Goal: Task Accomplishment & Management: Use online tool/utility

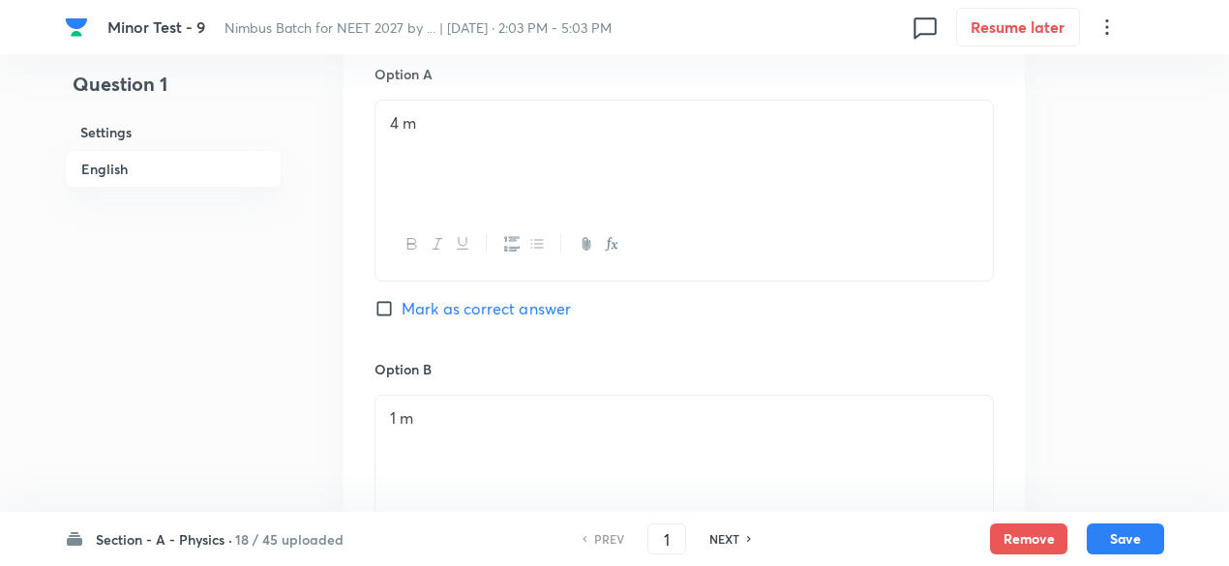
scroll to position [2148, 0]
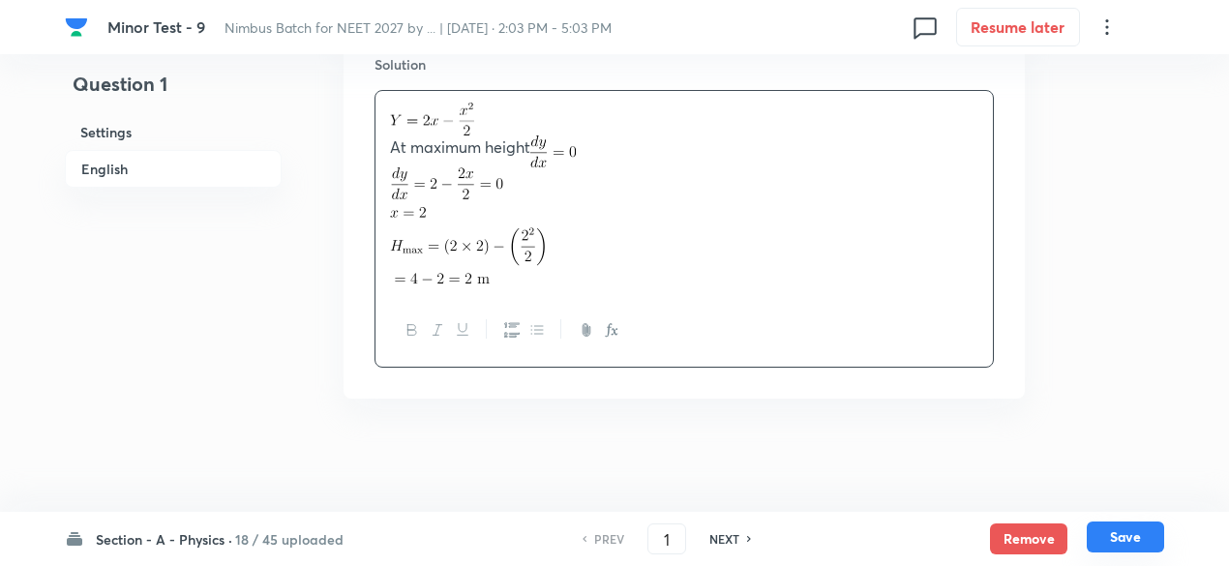
click at [1112, 533] on button "Save" at bounding box center [1125, 537] width 77 height 31
type input "2"
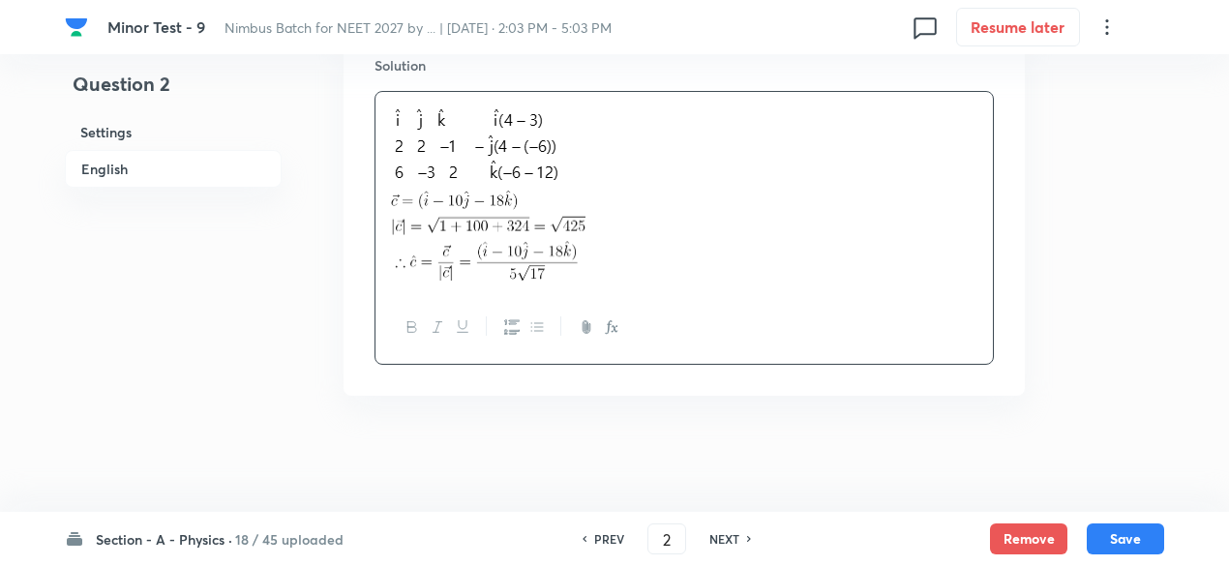
checkbox input "true"
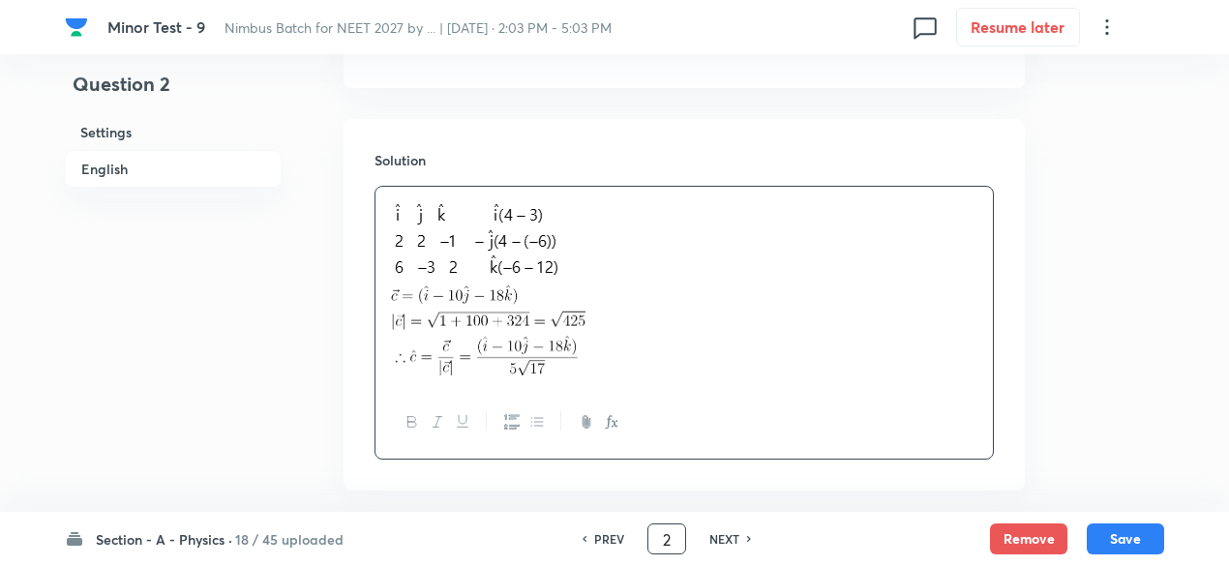
click at [659, 534] on input "2" at bounding box center [666, 539] width 37 height 34
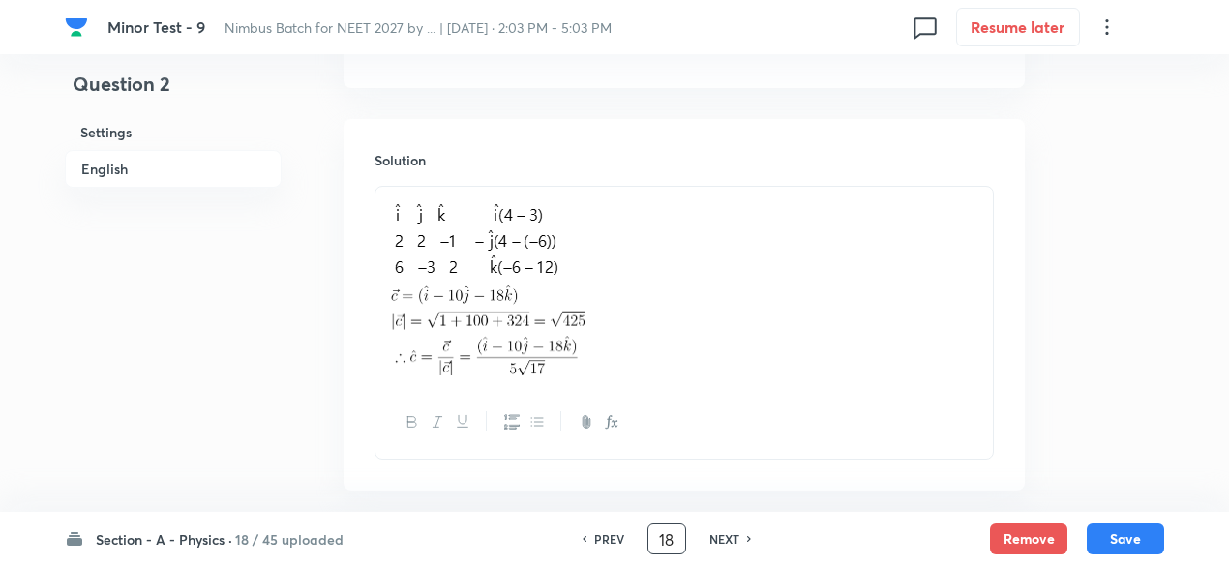
type input "18"
checkbox input "false"
checkbox input "true"
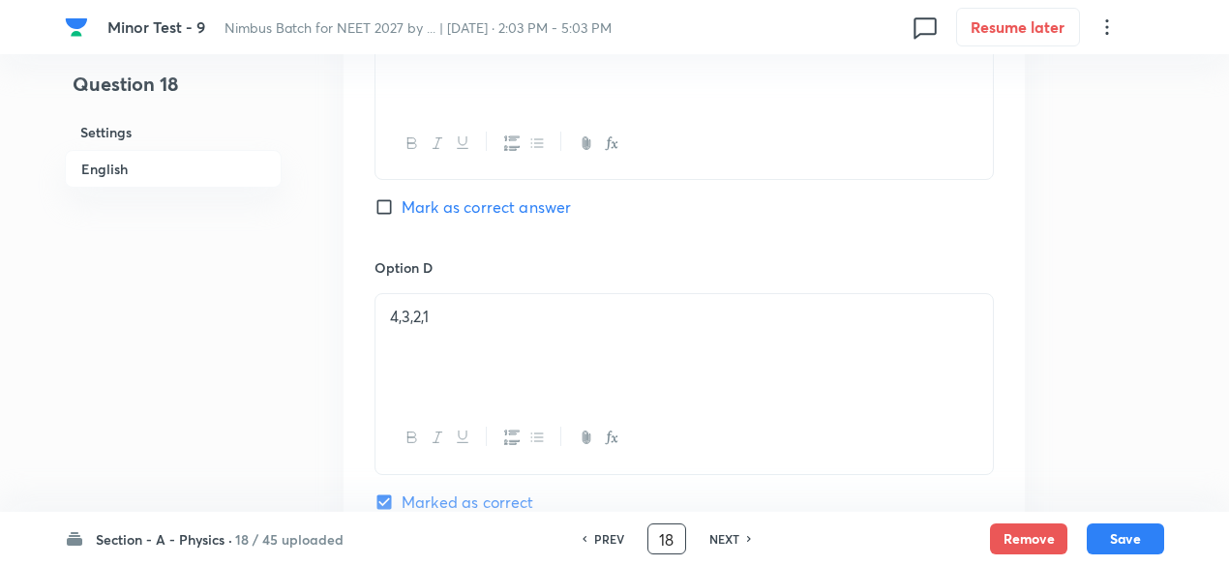
scroll to position [2171, 0]
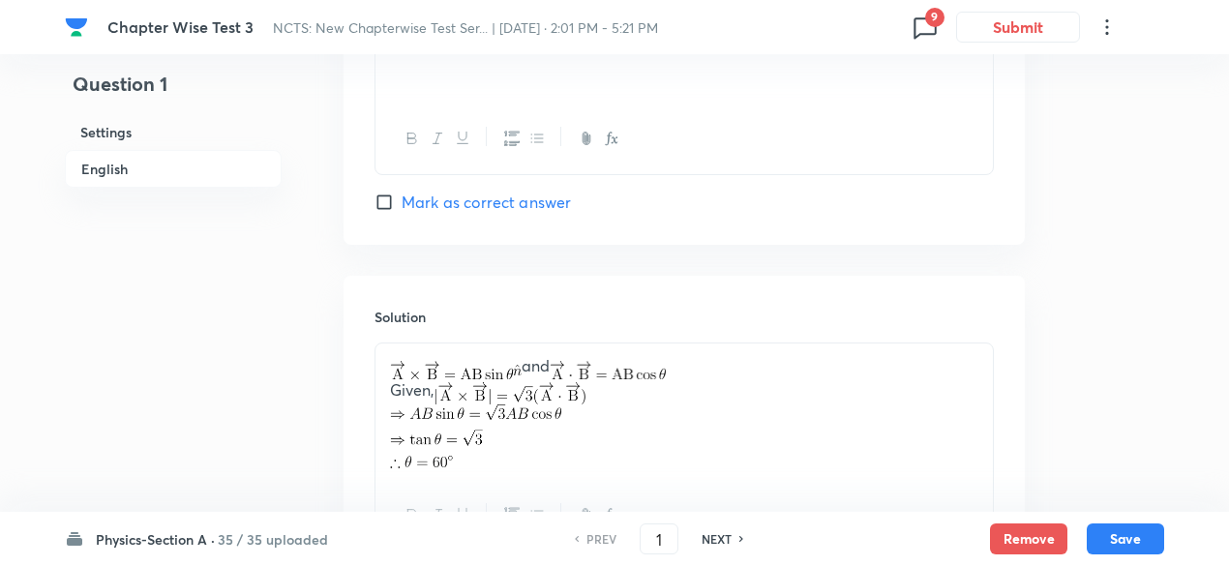
scroll to position [2080, 0]
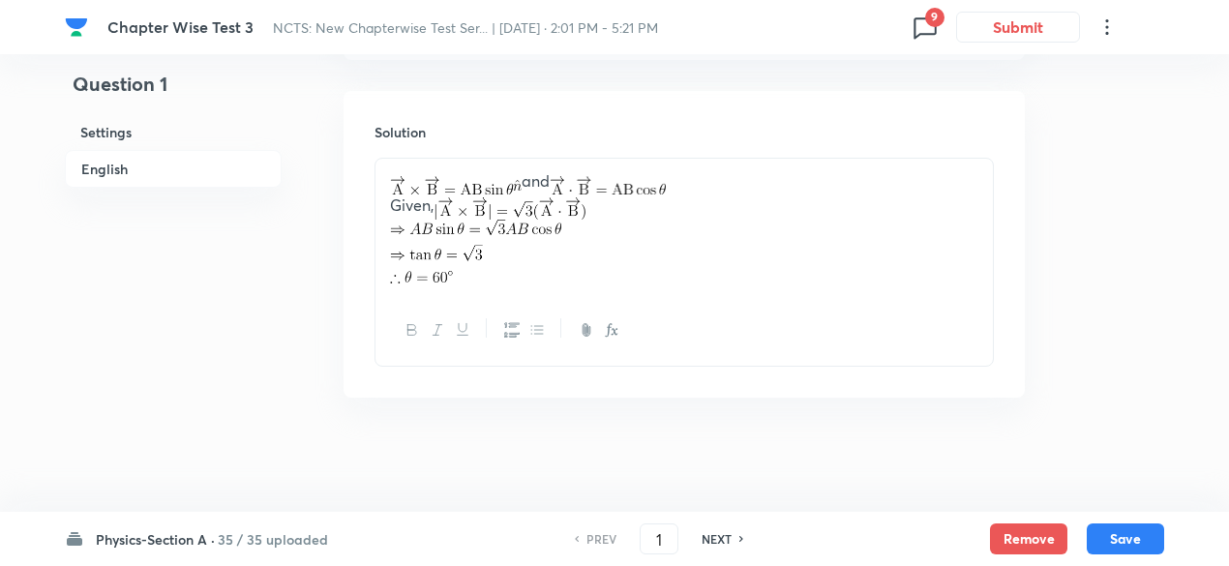
click at [718, 541] on h6 "NEXT" at bounding box center [716, 538] width 30 height 17
type input "2"
checkbox input "true"
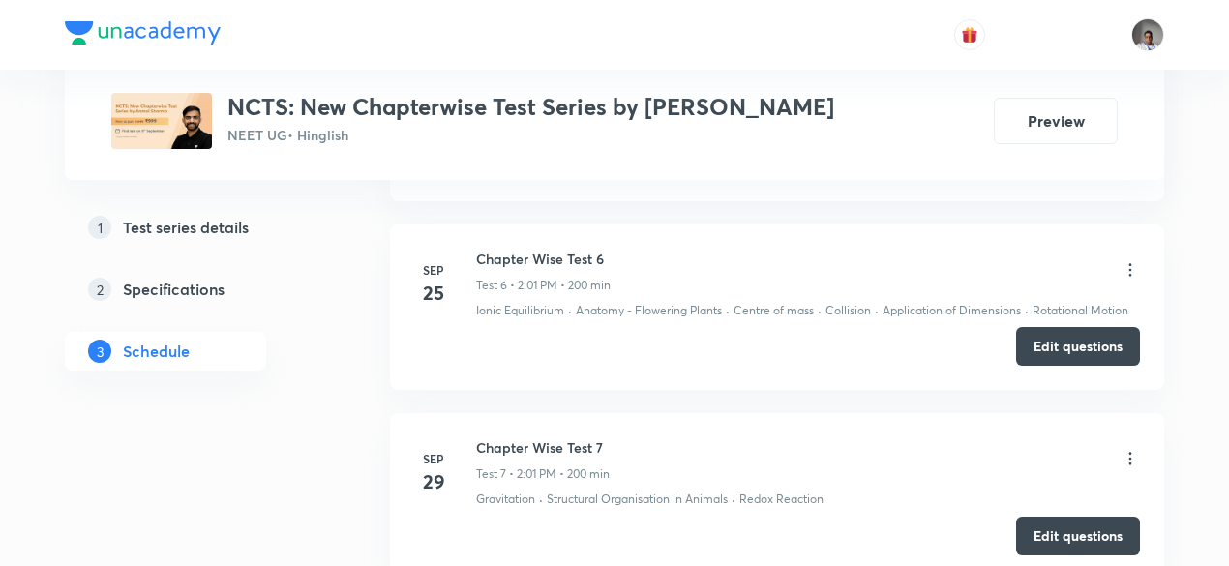
scroll to position [1860, 0]
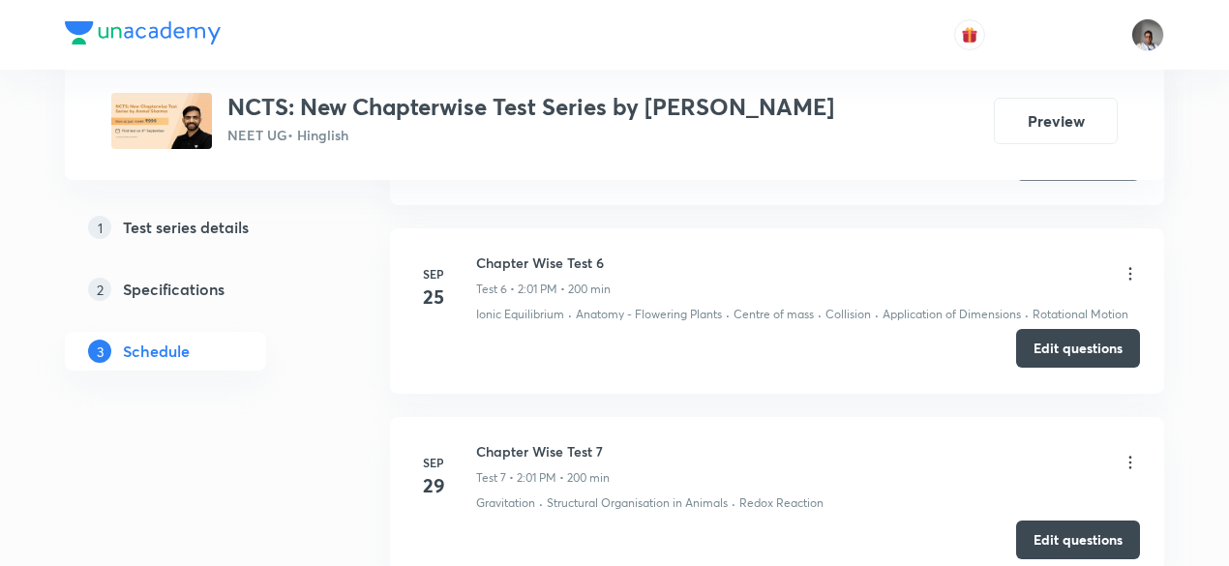
click at [1036, 349] on button "Edit questions" at bounding box center [1078, 348] width 124 height 39
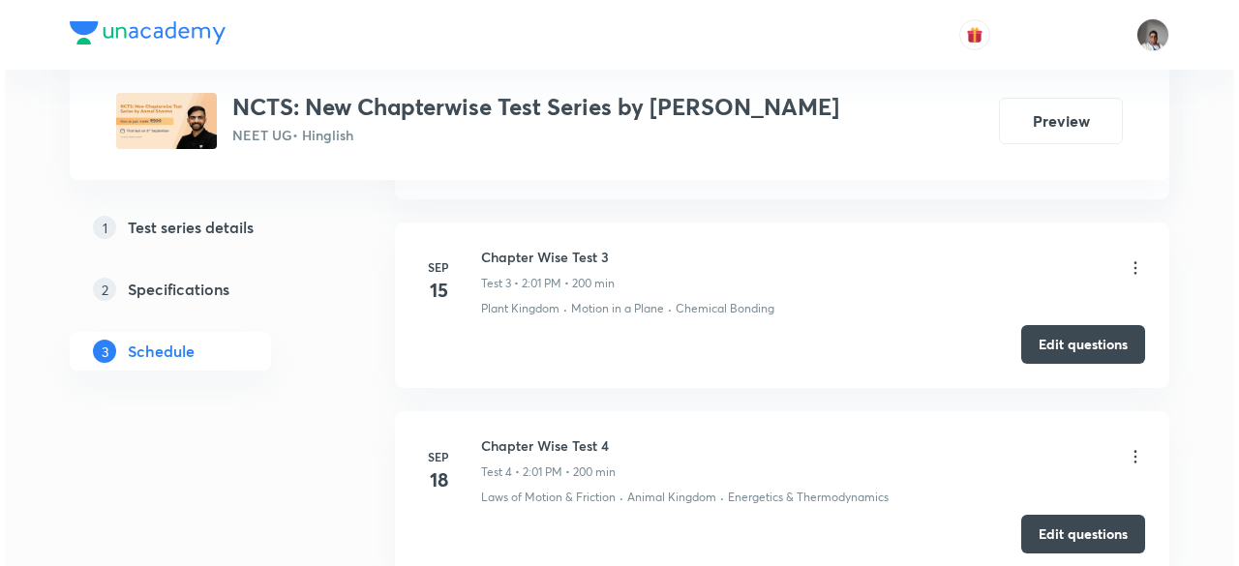
scroll to position [1298, 0]
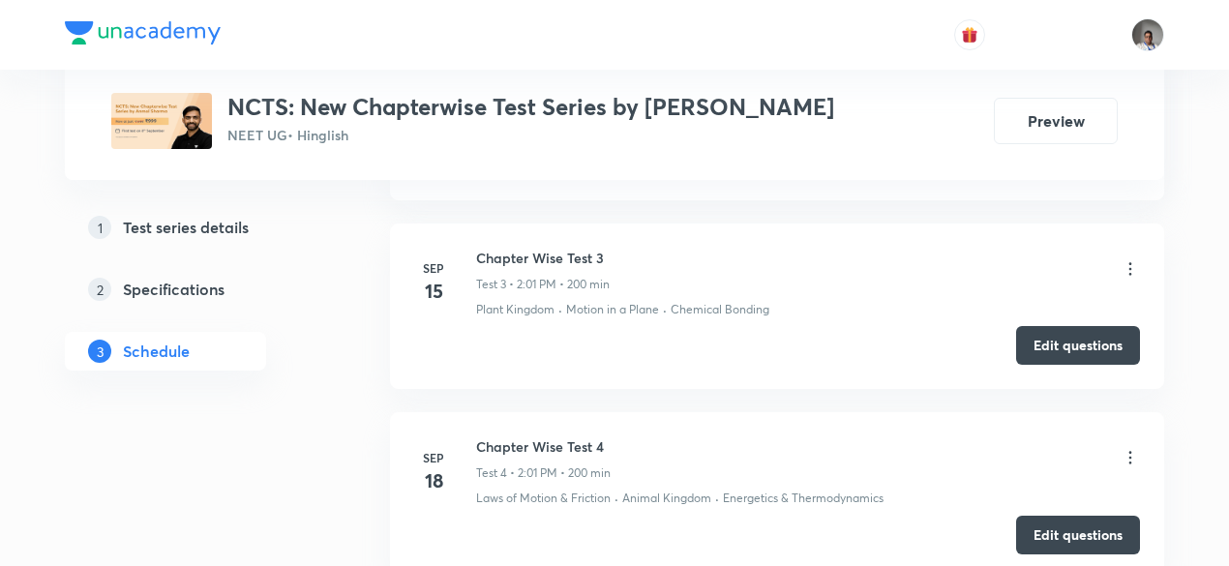
click at [1131, 264] on icon at bounding box center [1130, 268] width 3 height 13
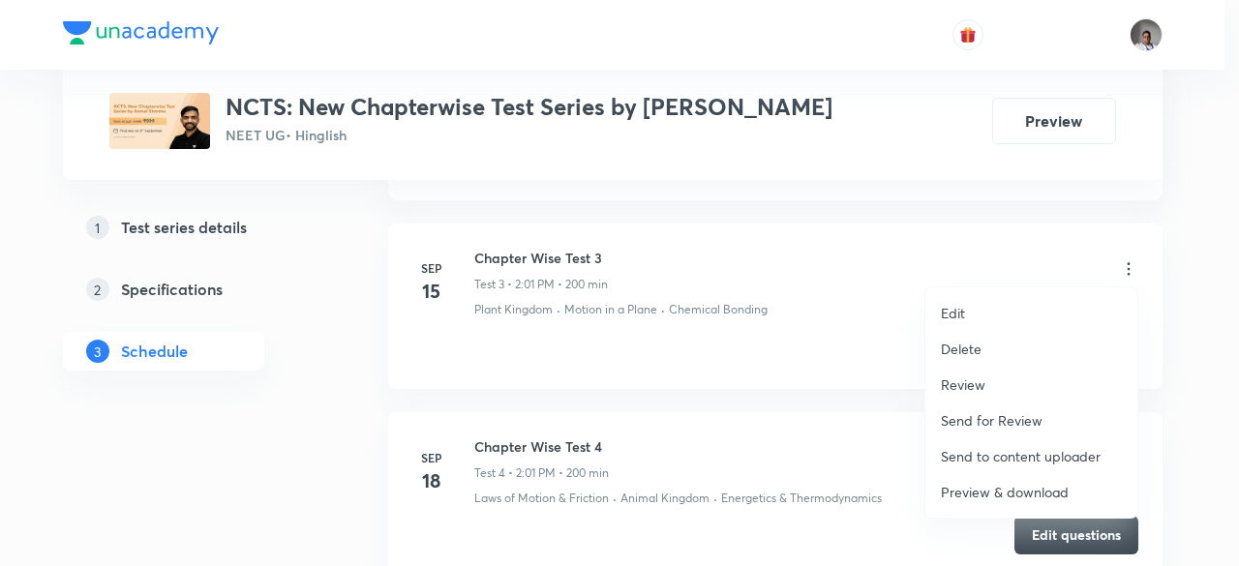
click at [978, 493] on p "Preview & download" at bounding box center [1004, 492] width 128 height 20
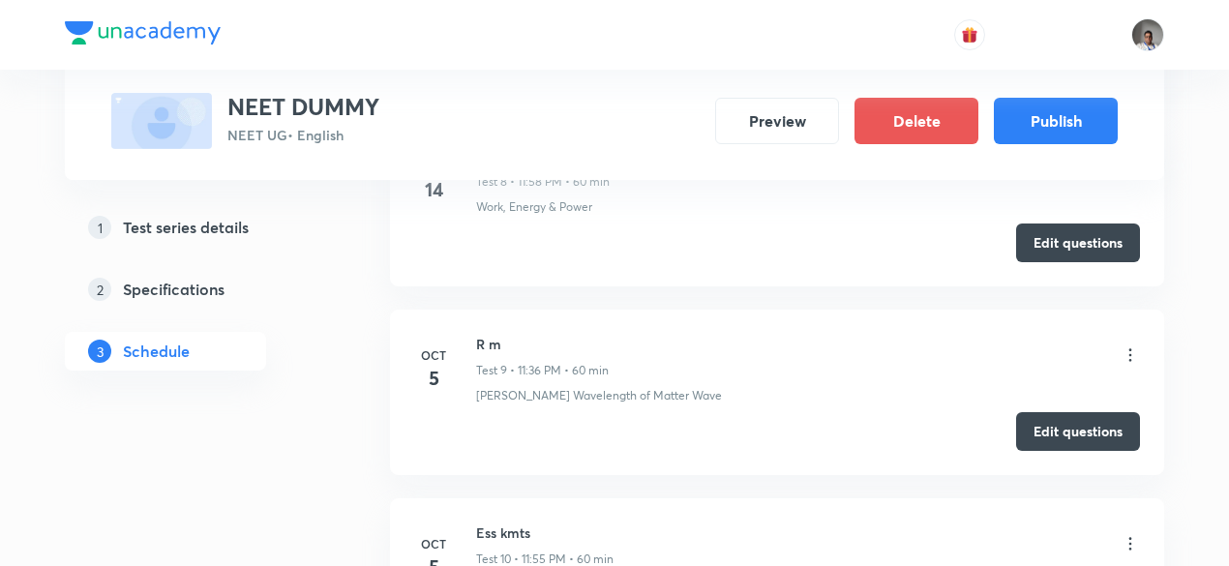
scroll to position [2412, 0]
click at [1060, 422] on button "Edit questions" at bounding box center [1078, 431] width 124 height 39
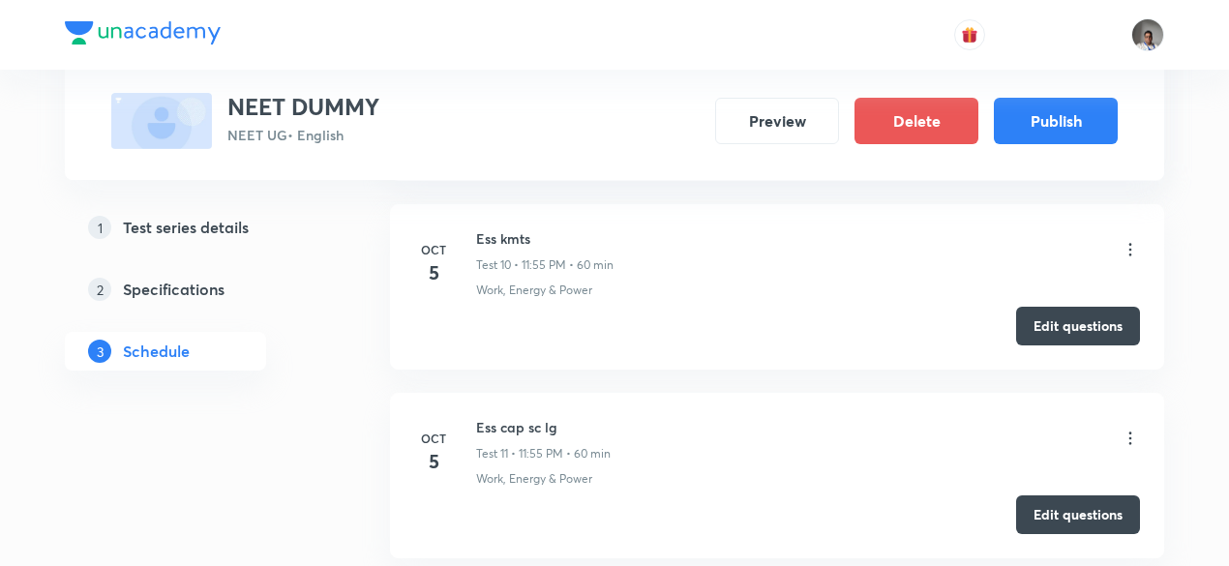
scroll to position [2711, 0]
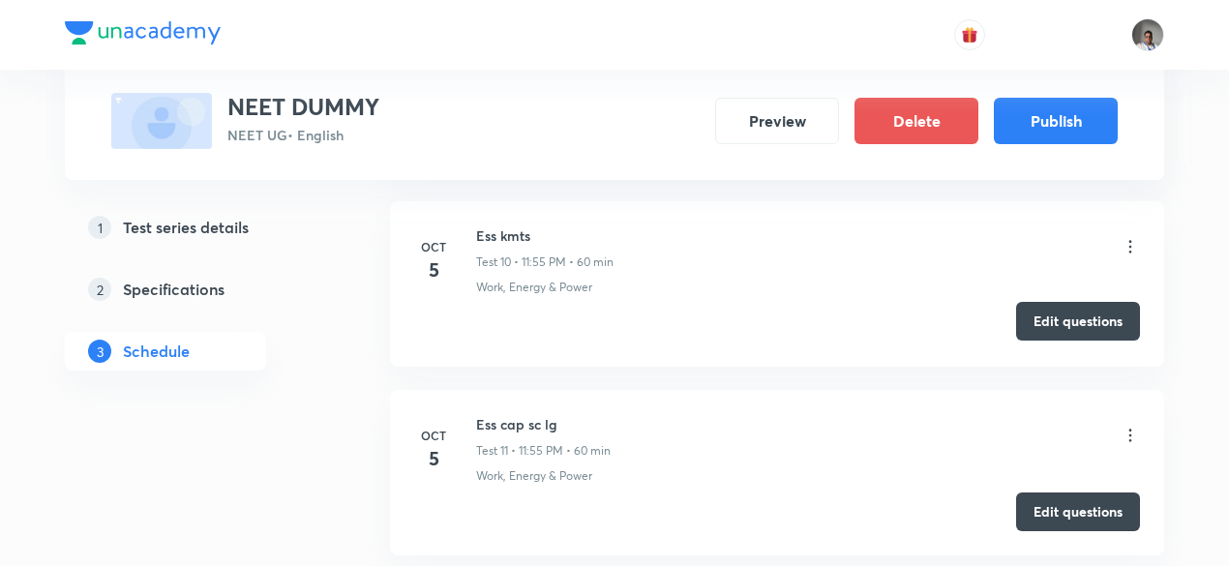
click at [1097, 320] on button "Edit questions" at bounding box center [1078, 321] width 124 height 39
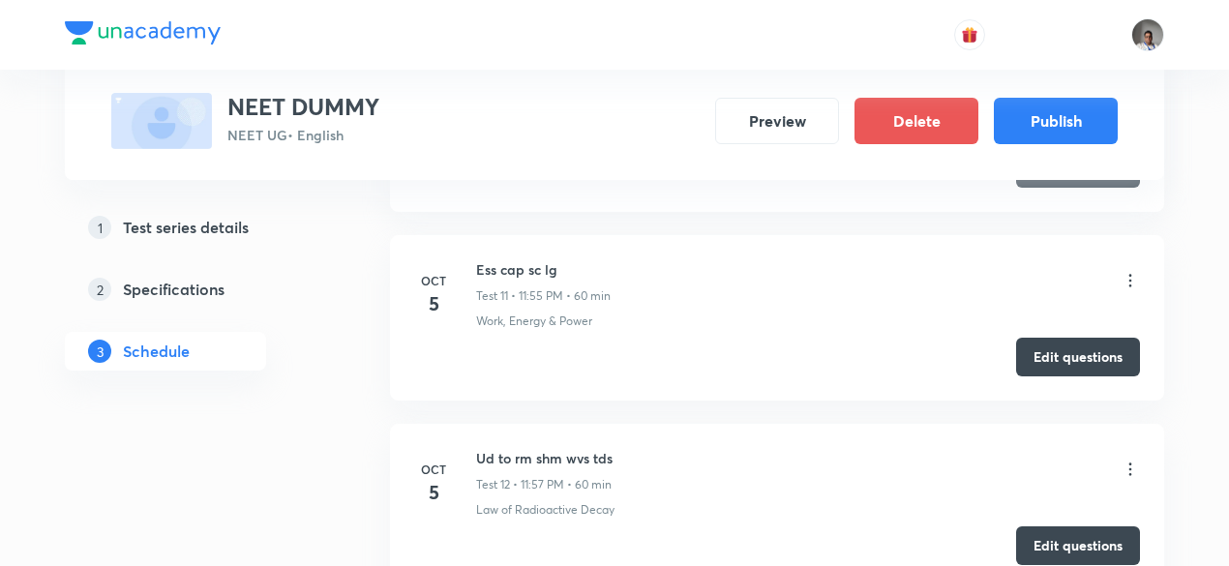
scroll to position [2868, 0]
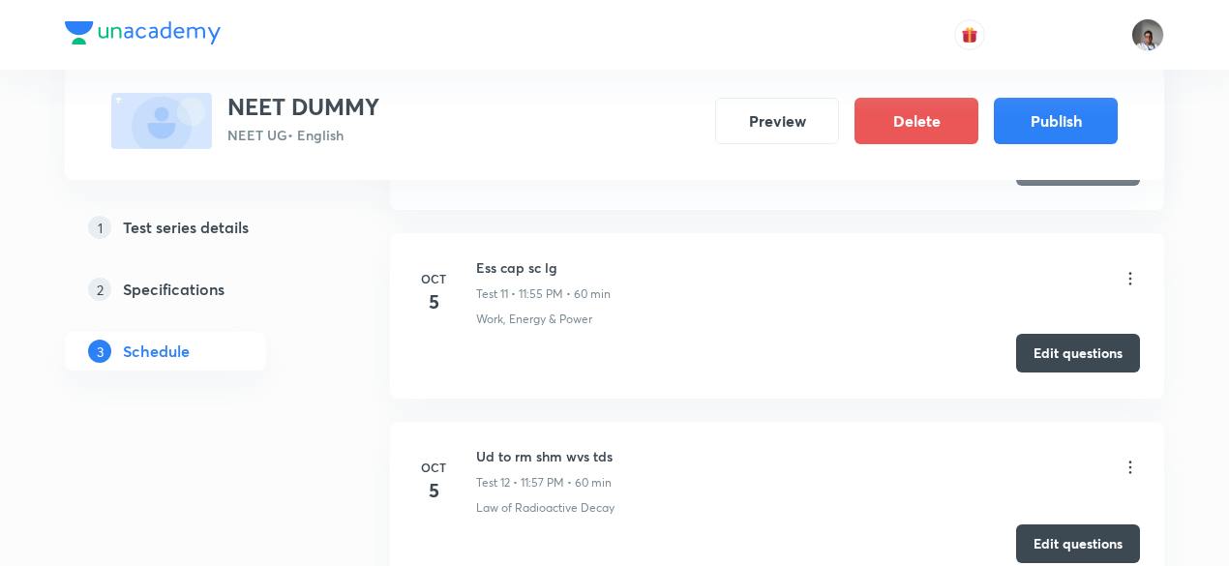
click at [1037, 360] on button "Edit questions" at bounding box center [1078, 353] width 124 height 39
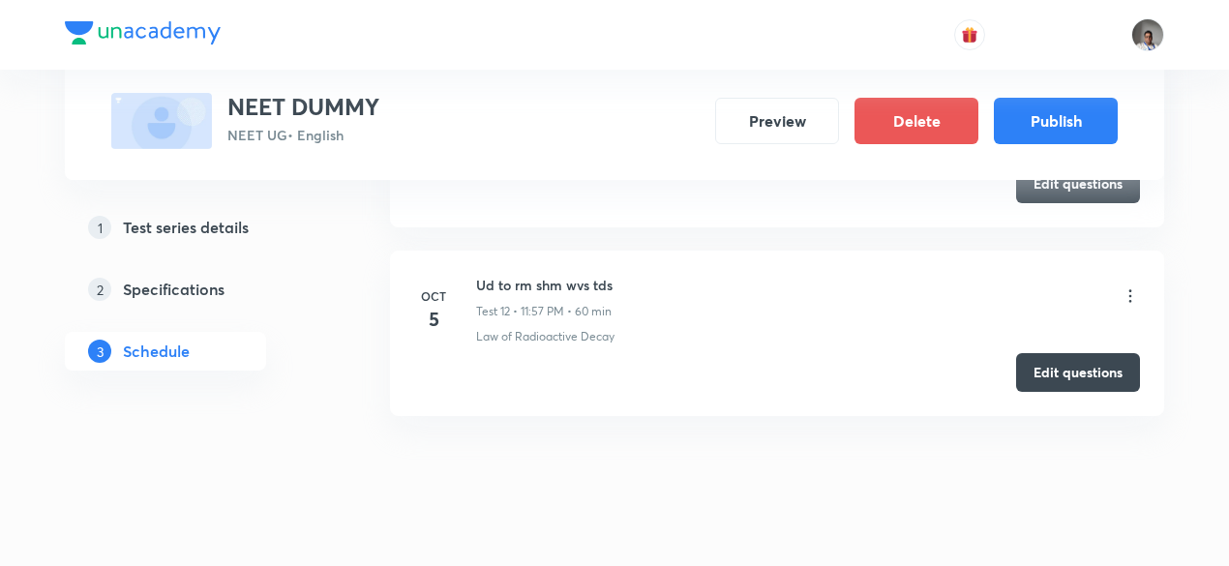
scroll to position [3042, 0]
click at [1063, 366] on button "Edit questions" at bounding box center [1078, 367] width 124 height 39
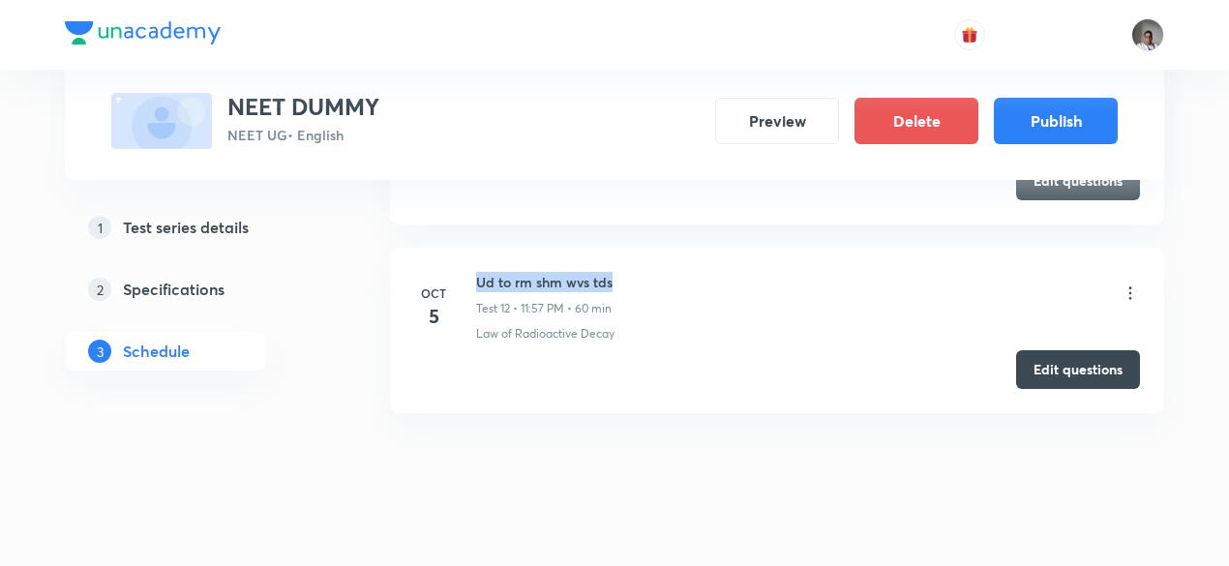
drag, startPoint x: 477, startPoint y: 270, endPoint x: 631, endPoint y: 268, distance: 153.9
click at [631, 272] on div "Ud to rm shm wvs tds Test 12 • 11:57 PM • 60 min" at bounding box center [808, 294] width 664 height 45
copy h6 "Ud to rm shm wvs tds"
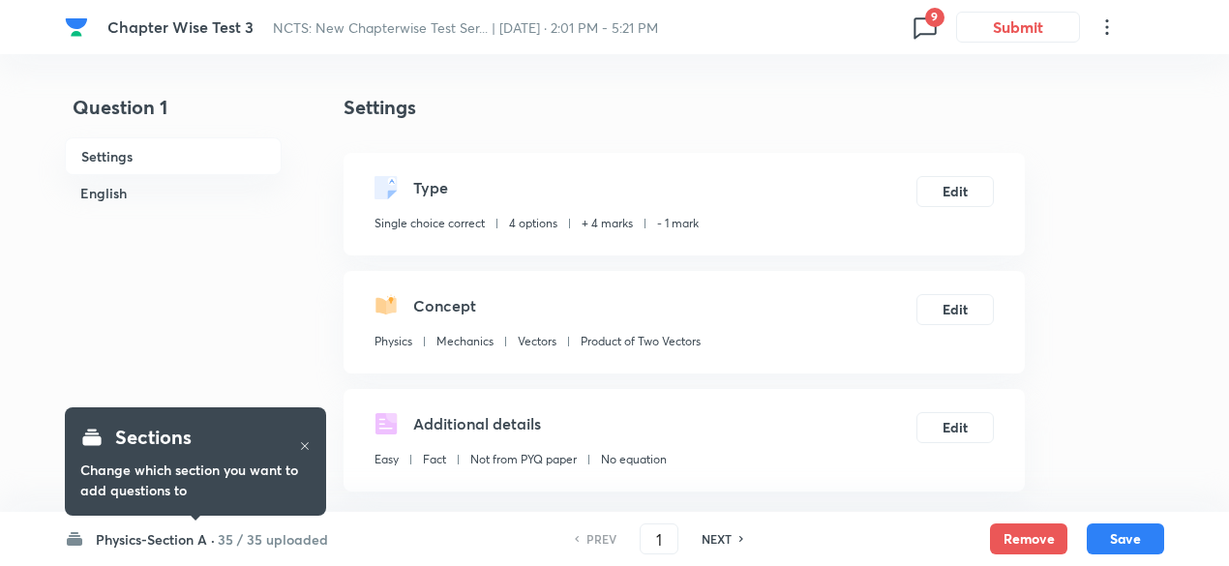
checkbox input "true"
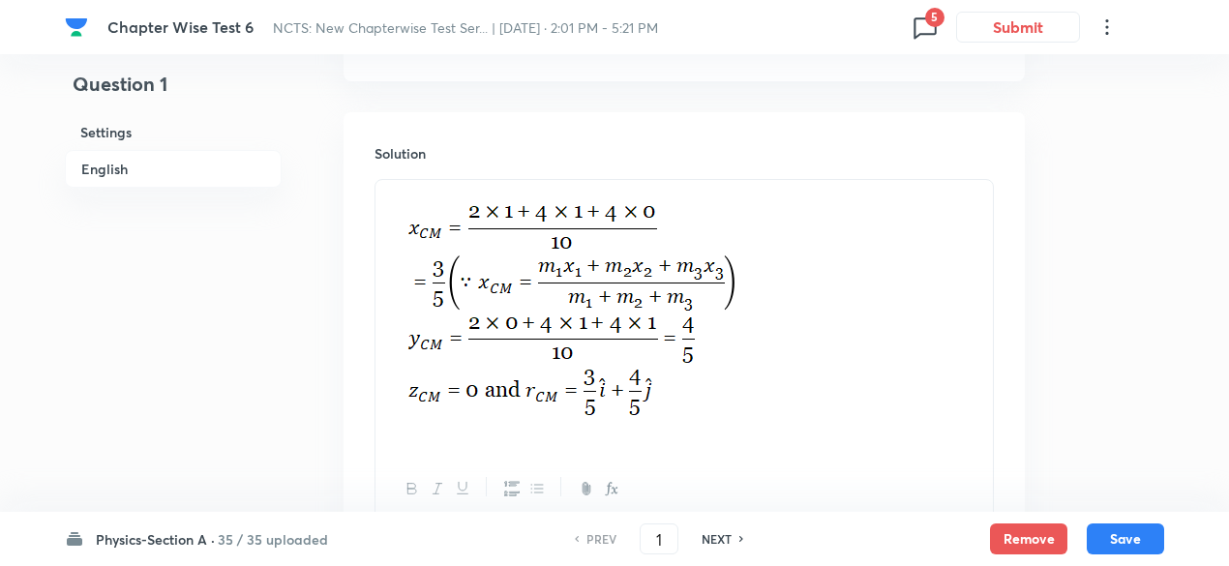
scroll to position [2058, 0]
click at [721, 543] on h6 "NEXT" at bounding box center [716, 538] width 30 height 17
type input "2"
checkbox input "false"
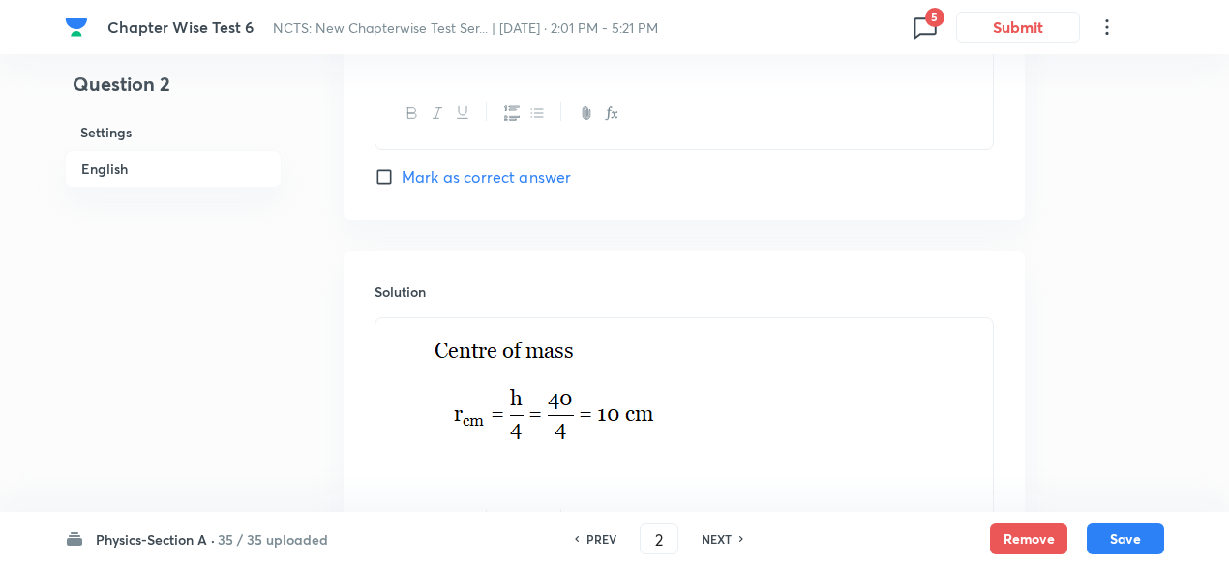
checkbox input "true"
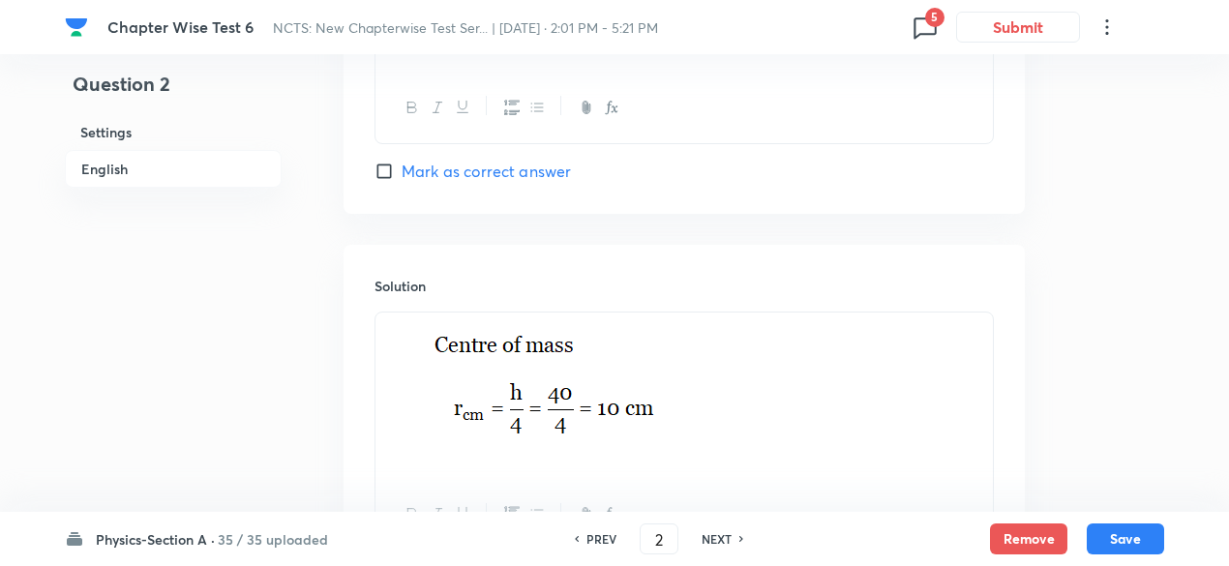
click at [721, 543] on h6 "NEXT" at bounding box center [716, 538] width 30 height 17
type input "3"
checkbox input "true"
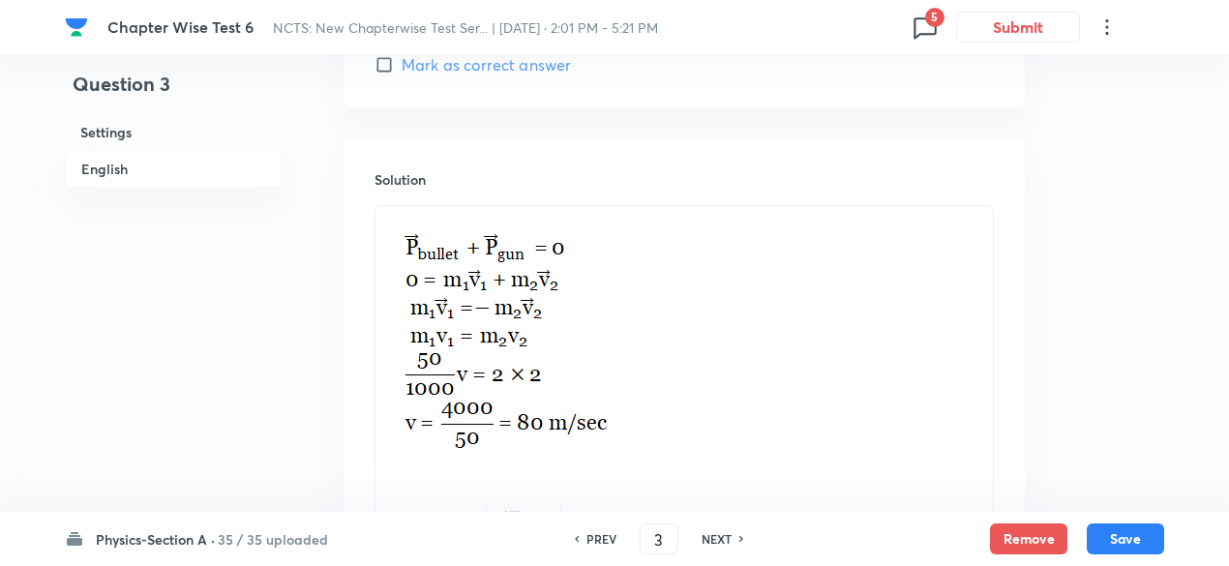
click at [721, 543] on h6 "NEXT" at bounding box center [716, 538] width 30 height 17
type input "4"
checkbox input "false"
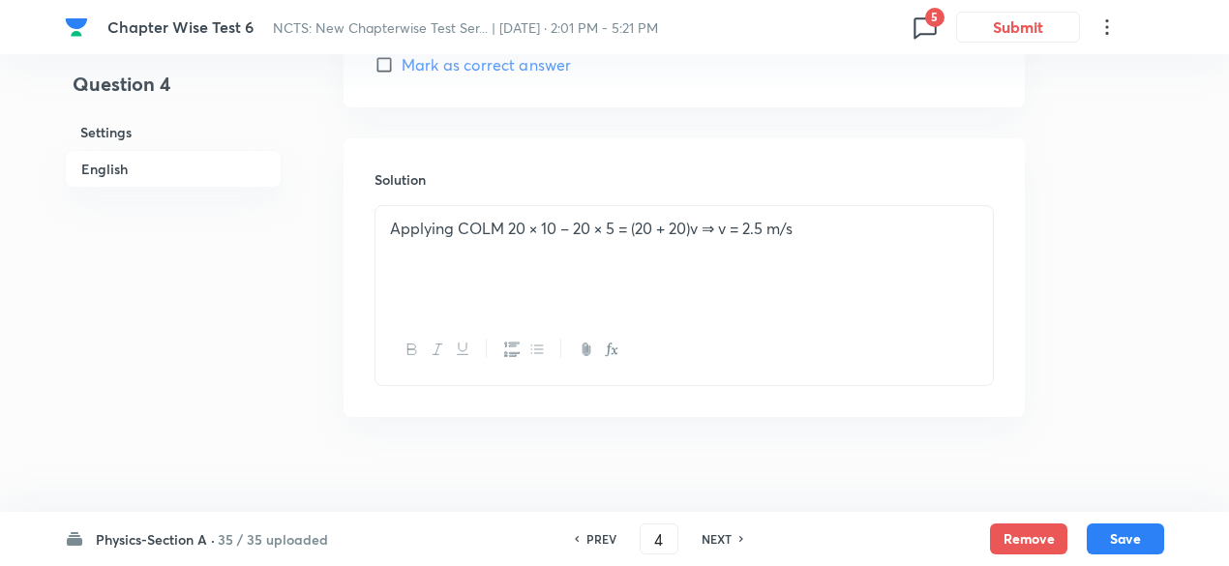
click at [721, 543] on h6 "NEXT" at bounding box center [716, 538] width 30 height 17
checkbox input "false"
type input "5"
checkbox input "true"
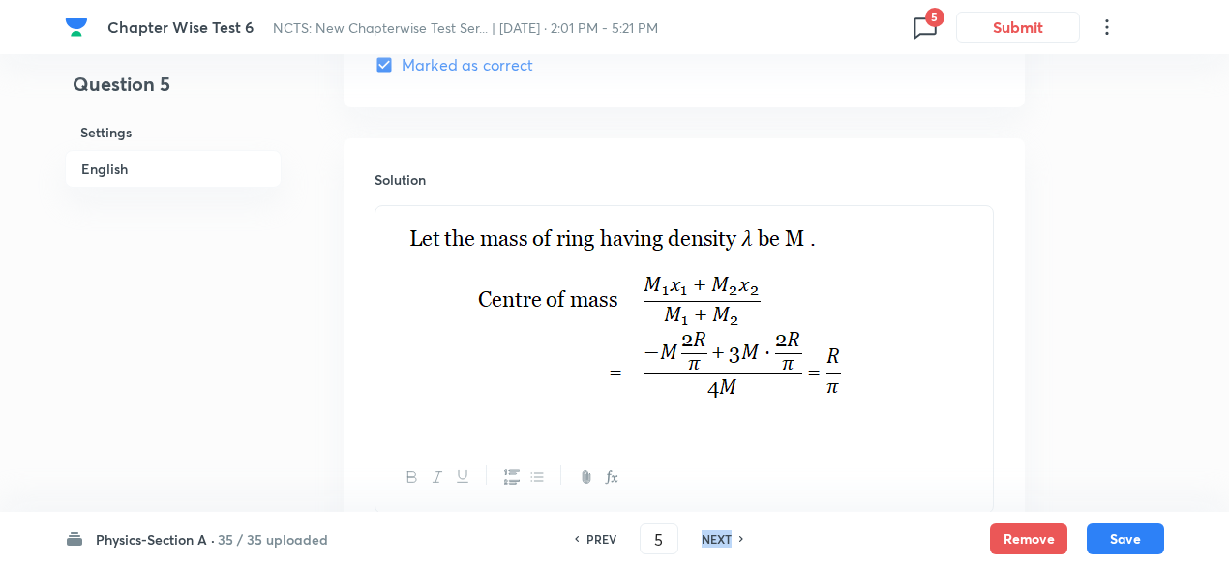
click at [721, 543] on h6 "NEXT" at bounding box center [716, 538] width 30 height 17
type input "6"
checkbox input "true"
checkbox input "false"
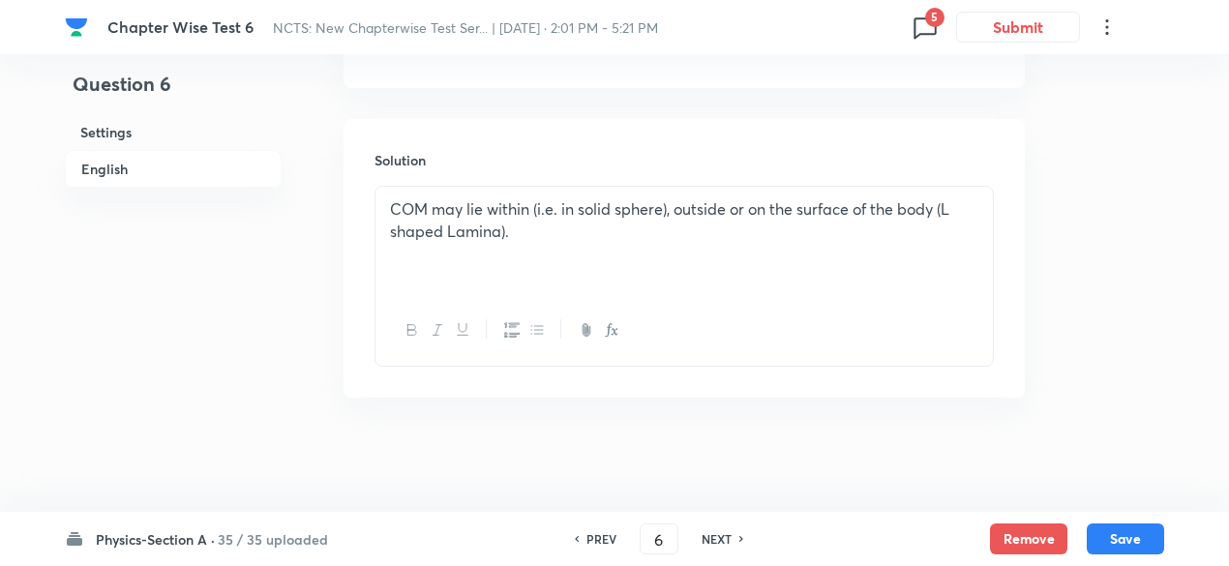
click at [721, 543] on h6 "NEXT" at bounding box center [716, 538] width 30 height 17
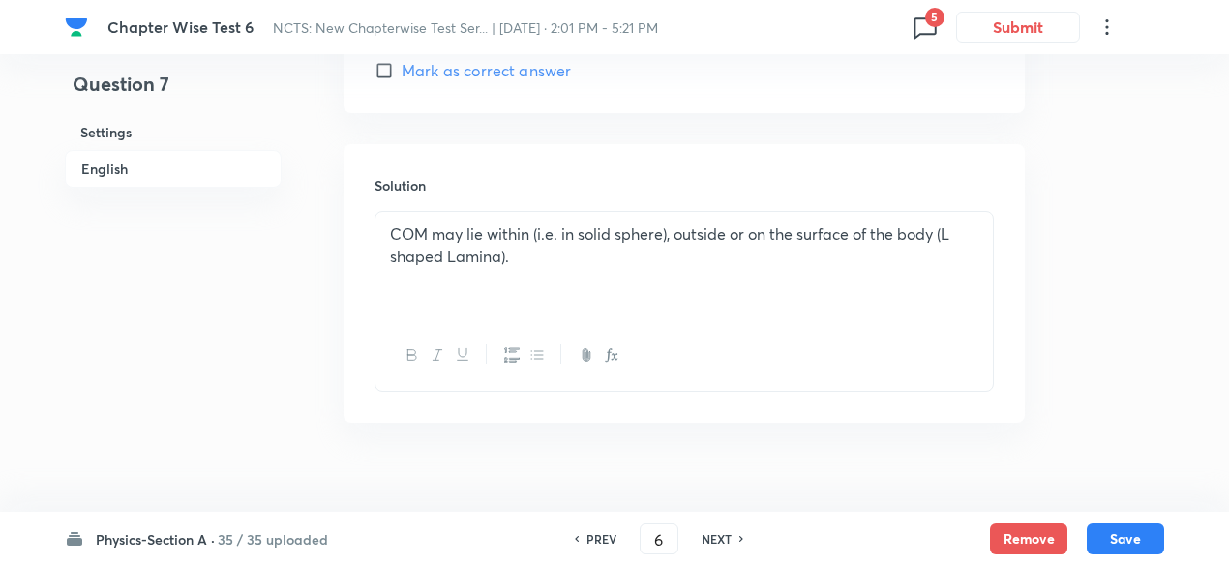
type input "7"
checkbox input "false"
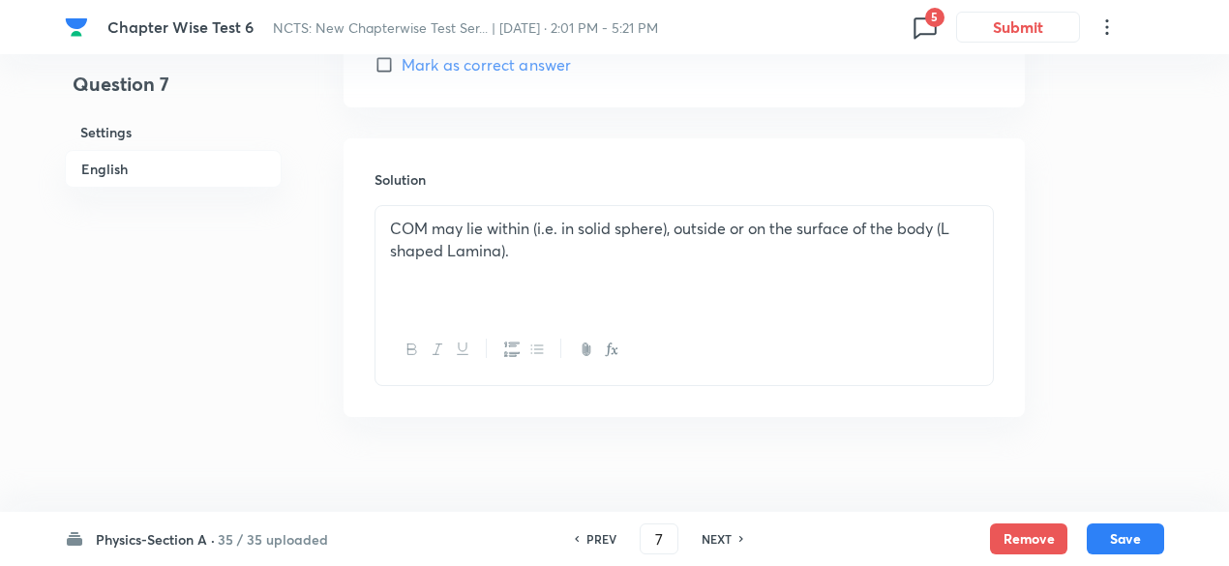
checkbox input "true"
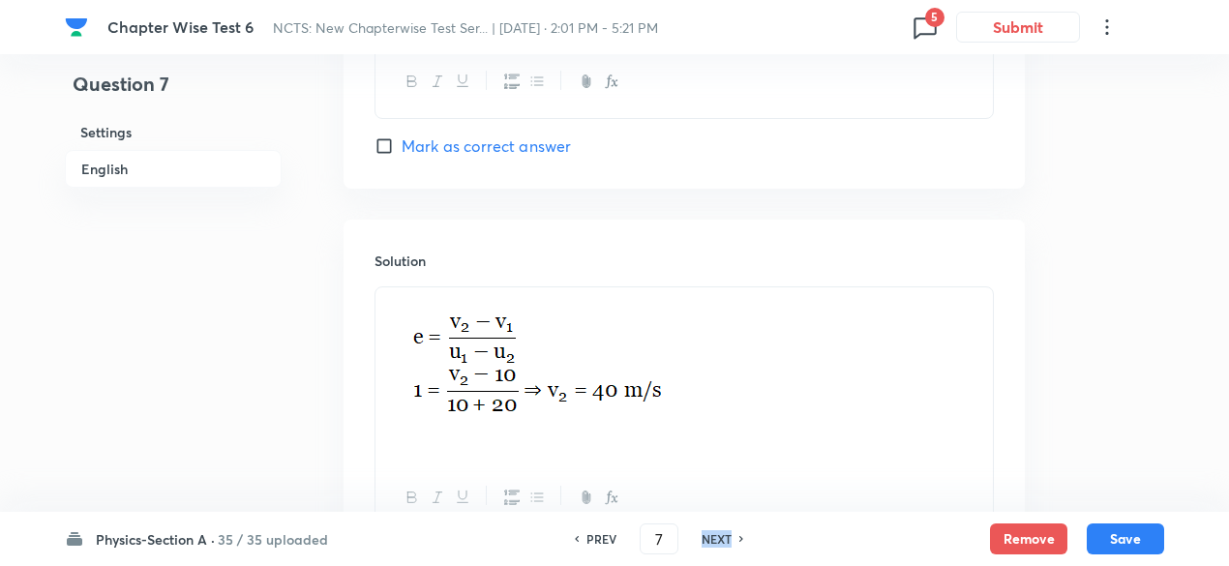
click at [721, 543] on h6 "NEXT" at bounding box center [716, 538] width 30 height 17
type input "8"
checkbox input "true"
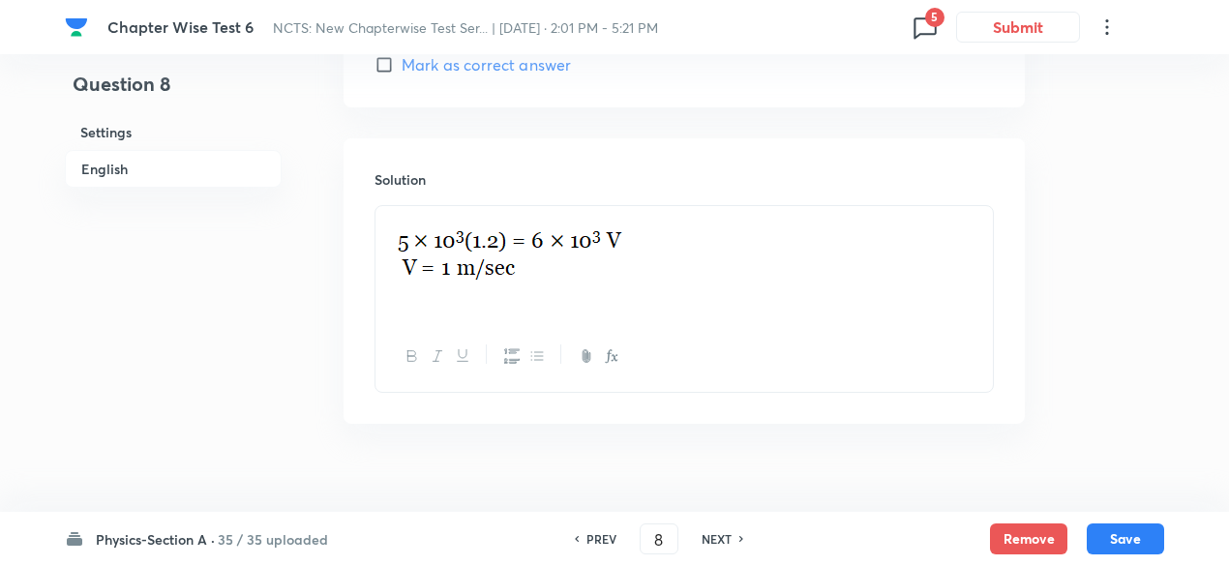
click at [721, 543] on h6 "NEXT" at bounding box center [716, 538] width 30 height 17
type input "9"
checkbox input "true"
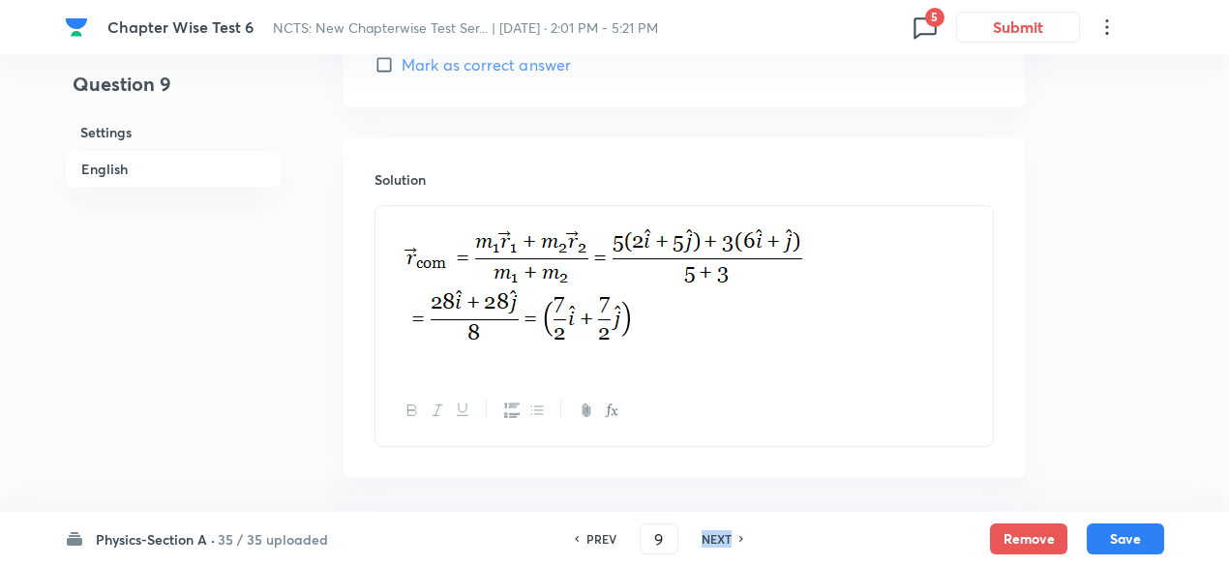
click at [721, 543] on h6 "NEXT" at bounding box center [716, 538] width 30 height 17
type input "10"
checkbox input "true"
checkbox input "false"
click at [721, 543] on h6 "NEXT" at bounding box center [716, 538] width 30 height 17
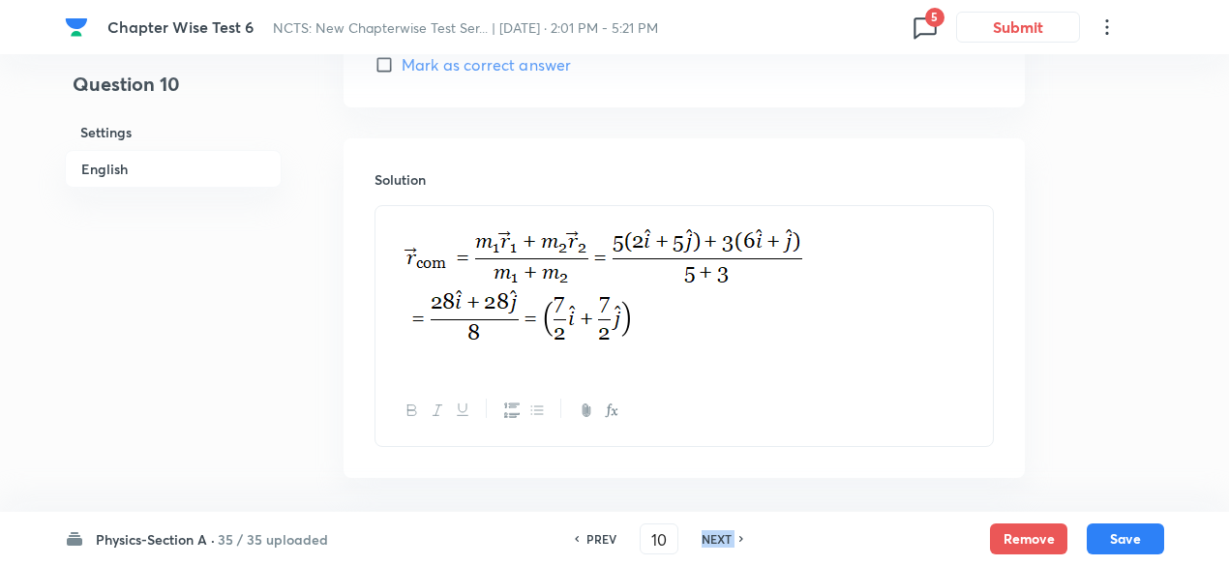
type input "11"
checkbox input "false"
checkbox input "true"
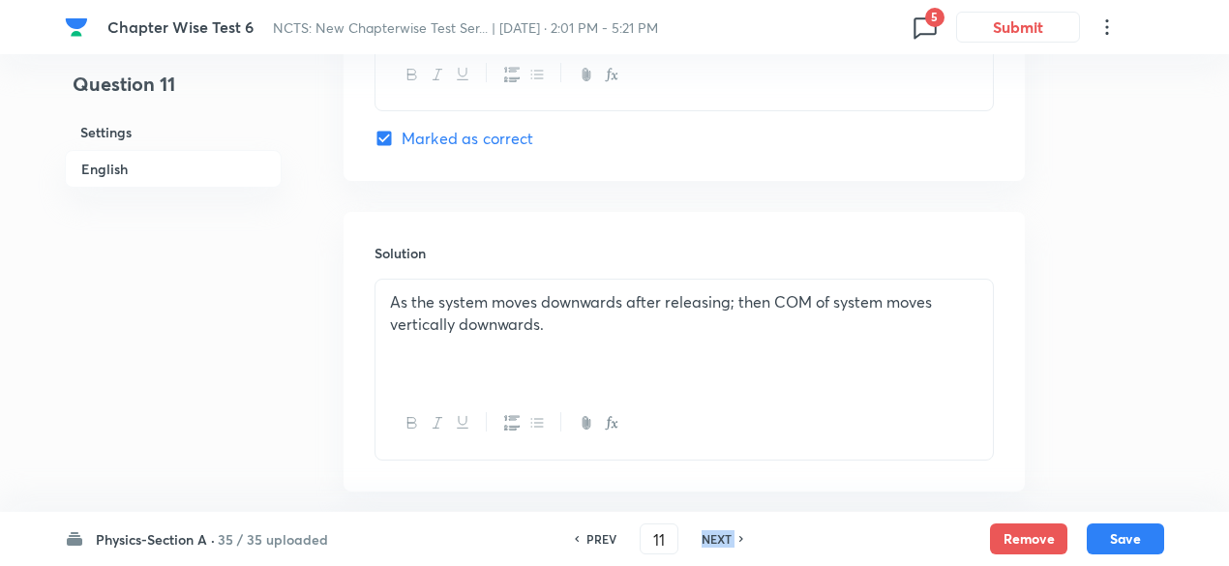
click at [721, 543] on h6 "NEXT" at bounding box center [716, 538] width 30 height 17
type input "12"
checkbox input "false"
checkbox input "true"
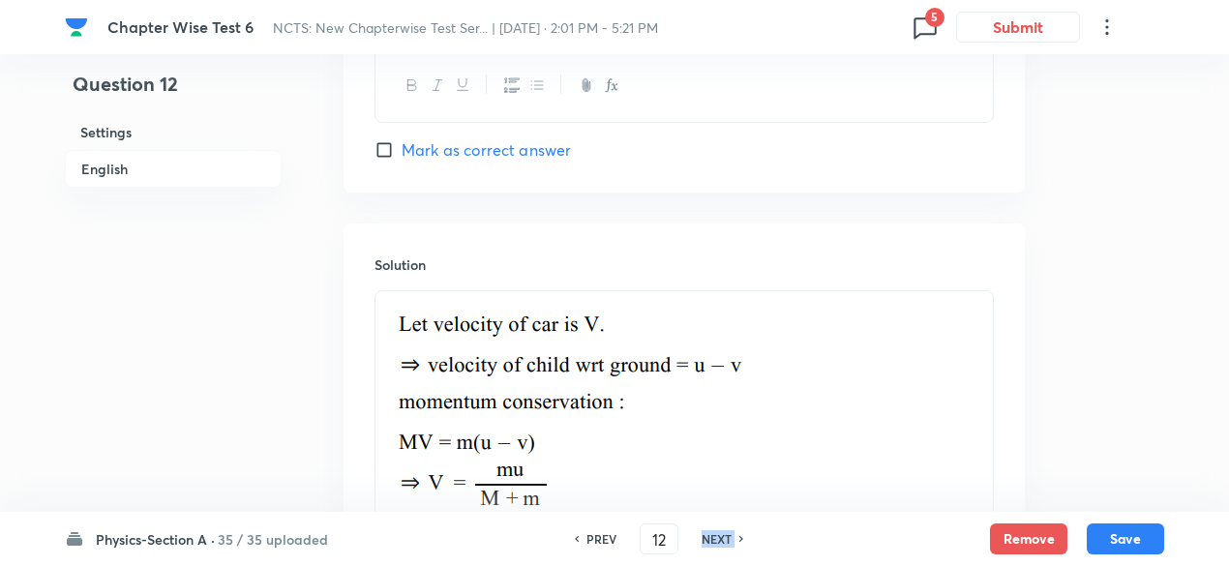
click at [721, 543] on h6 "NEXT" at bounding box center [716, 538] width 30 height 17
type input "13"
checkbox input "false"
checkbox input "true"
click at [721, 543] on h6 "NEXT" at bounding box center [716, 538] width 30 height 17
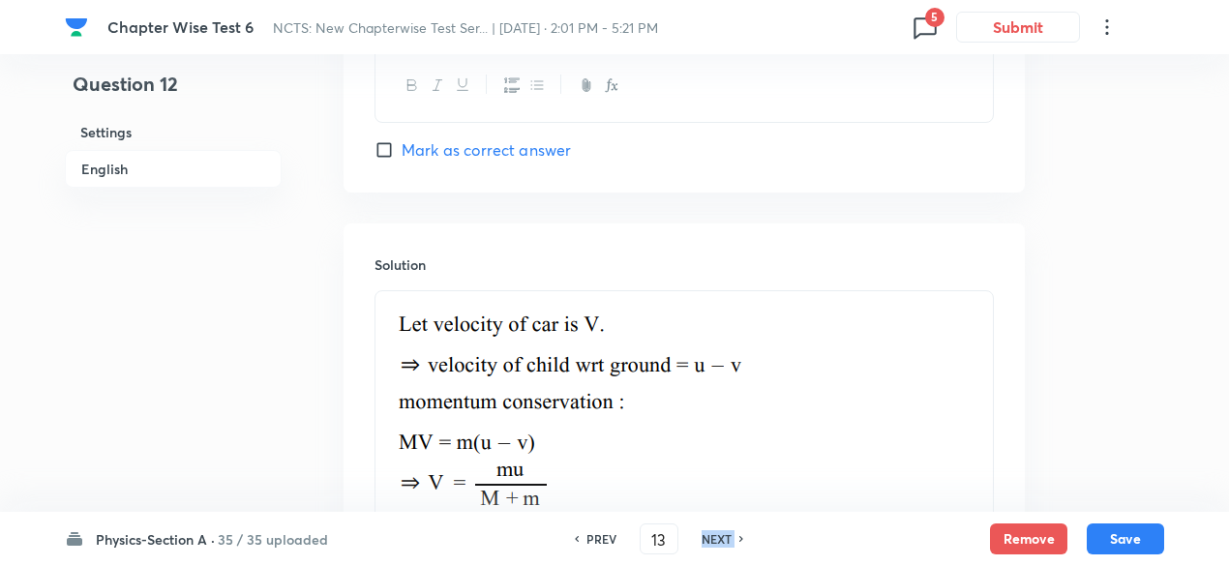
type input "14"
checkbox input "false"
checkbox input "true"
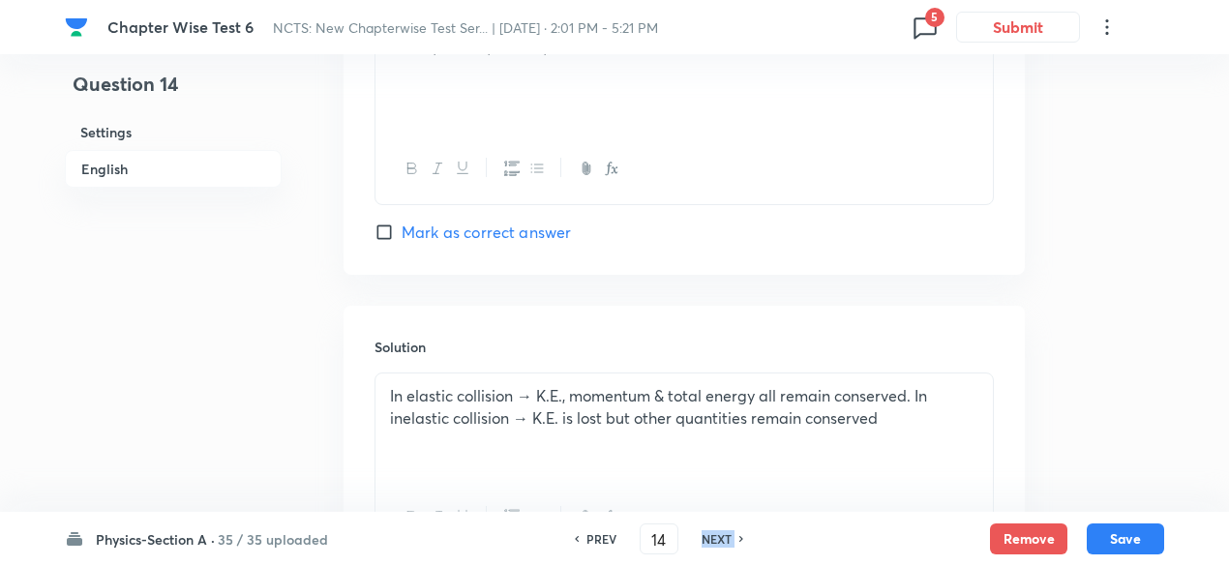
click at [721, 543] on h6 "NEXT" at bounding box center [716, 538] width 30 height 17
type input "15"
checkbox input "true"
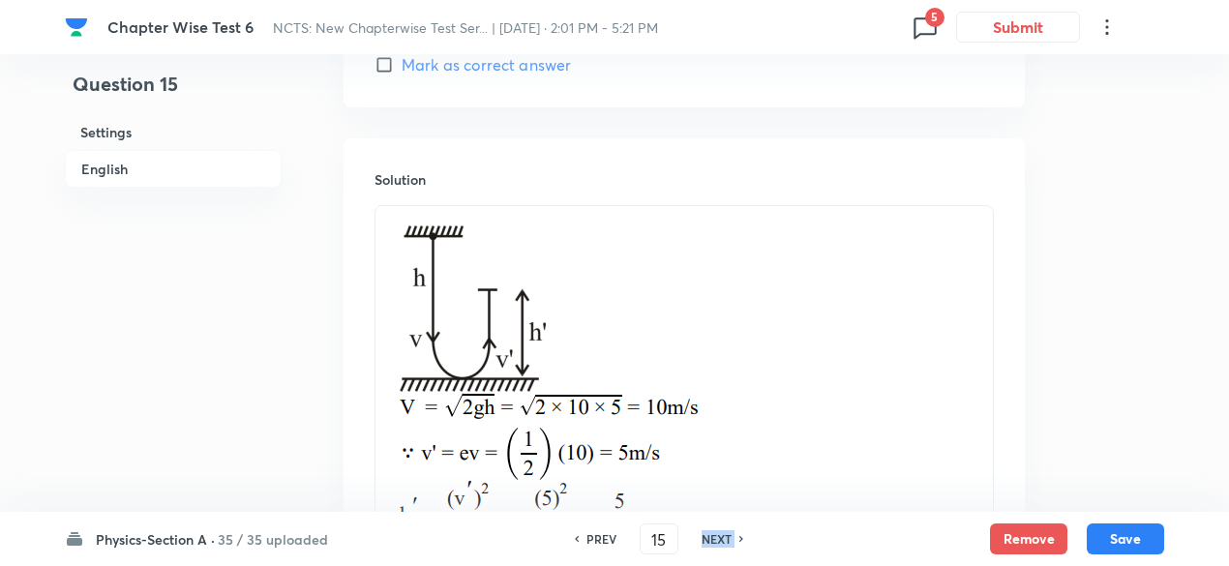
click at [721, 543] on h6 "NEXT" at bounding box center [716, 538] width 30 height 17
type input "16"
checkbox input "true"
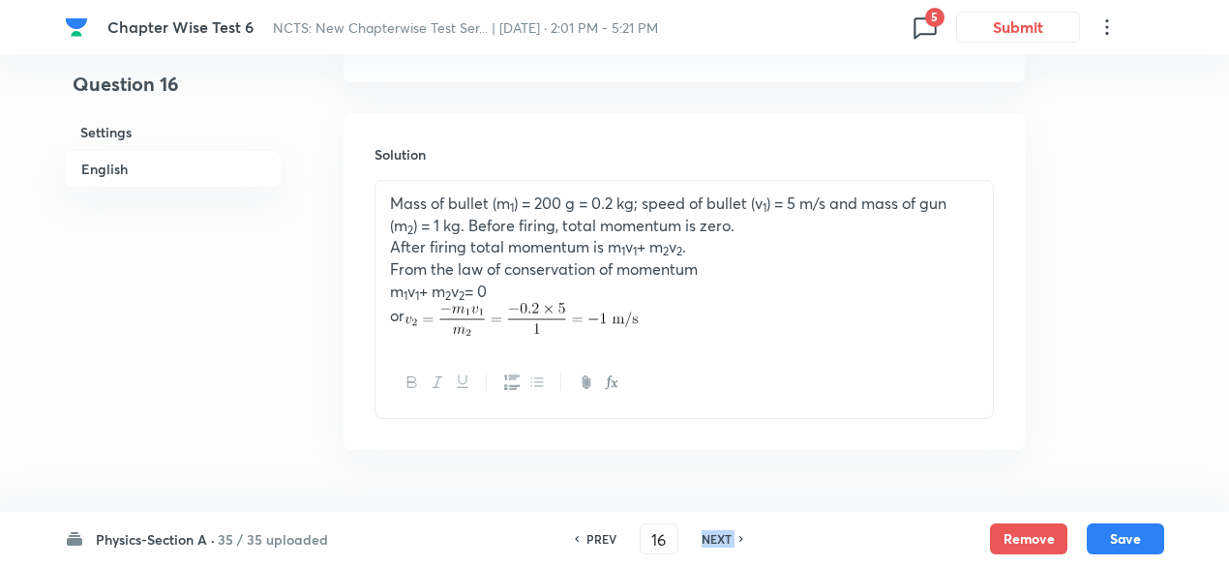
click at [721, 543] on h6 "NEXT" at bounding box center [716, 538] width 30 height 17
type input "17"
checkbox input "false"
checkbox input "true"
click at [721, 543] on h6 "NEXT" at bounding box center [716, 538] width 30 height 17
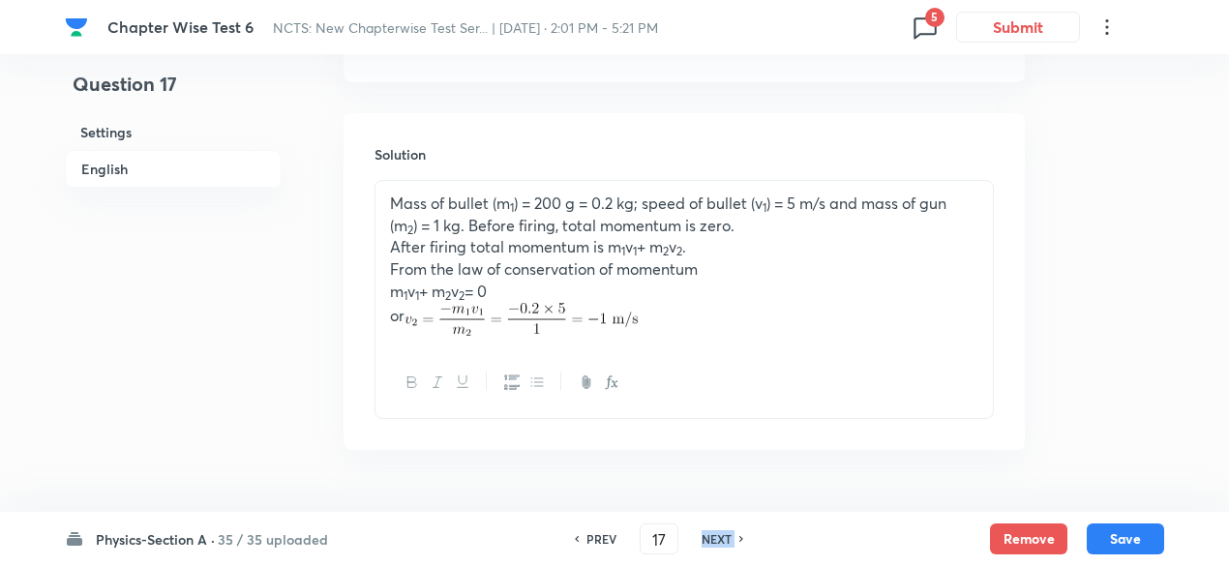
type input "18"
checkbox input "true"
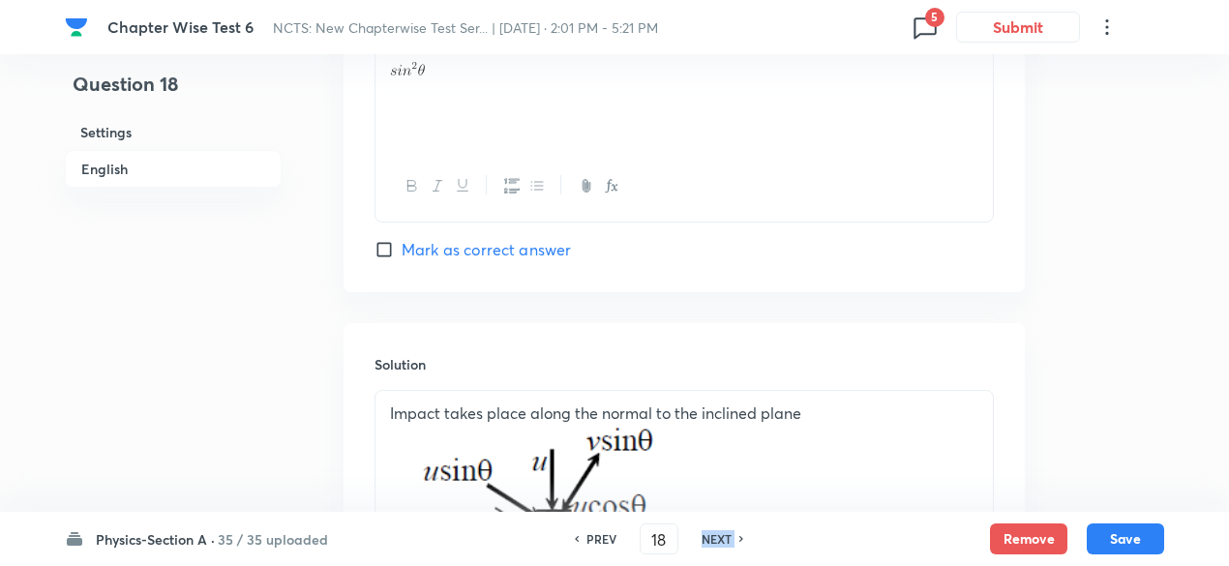
click at [721, 543] on h6 "NEXT" at bounding box center [716, 538] width 30 height 17
type input "19"
checkbox input "false"
checkbox input "true"
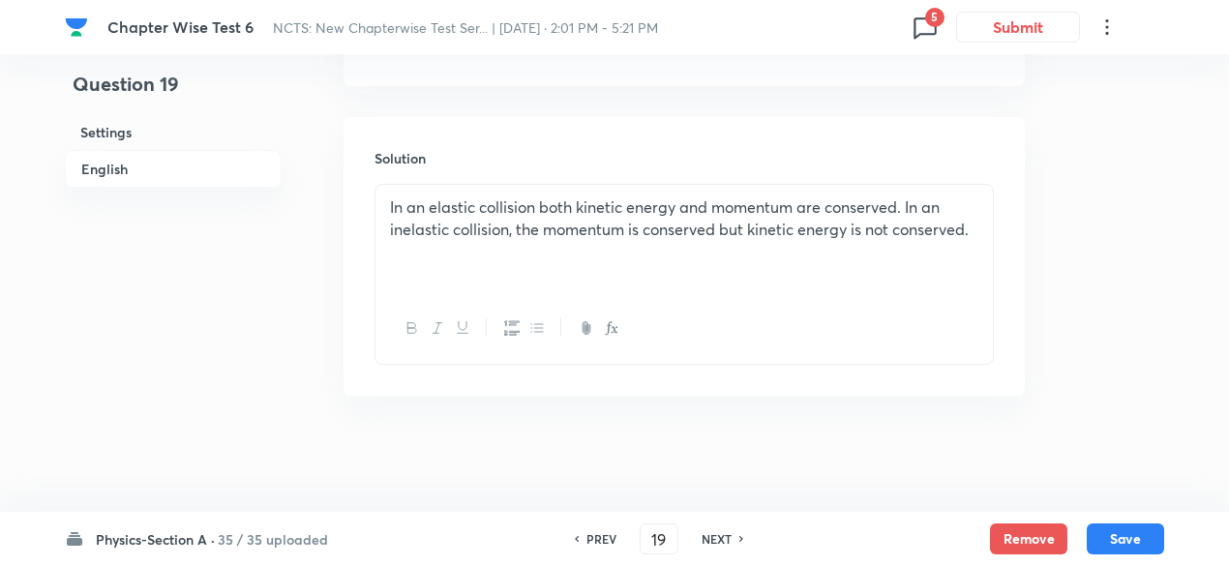
scroll to position [2052, 0]
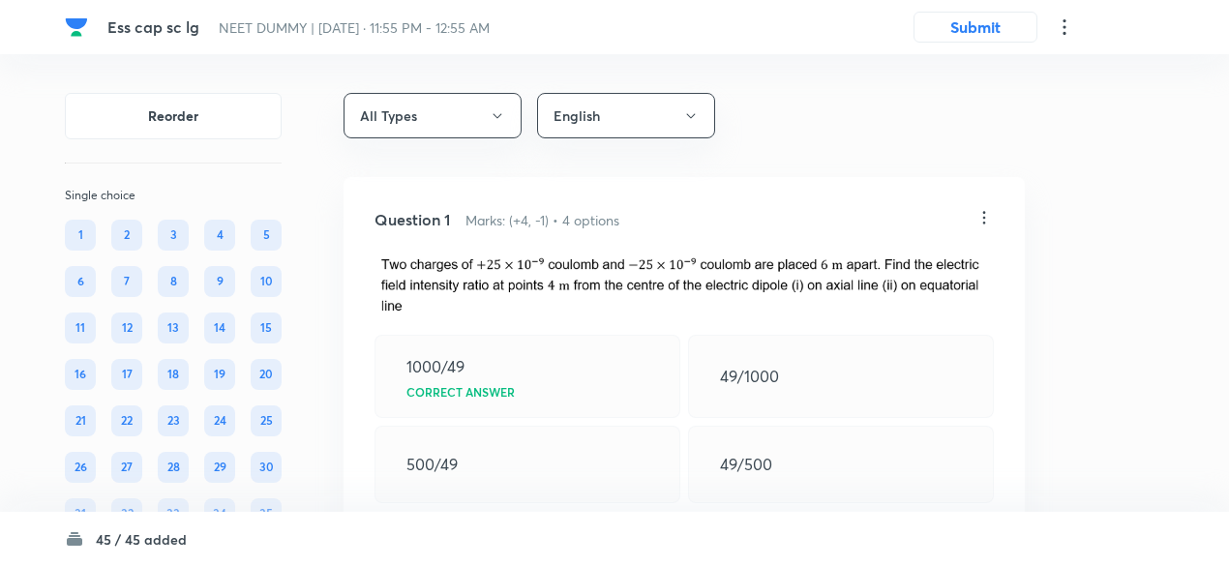
click at [160, 23] on span "Ess cap sc lg" at bounding box center [153, 26] width 92 height 20
drag, startPoint x: 107, startPoint y: 24, endPoint x: 199, endPoint y: 32, distance: 92.2
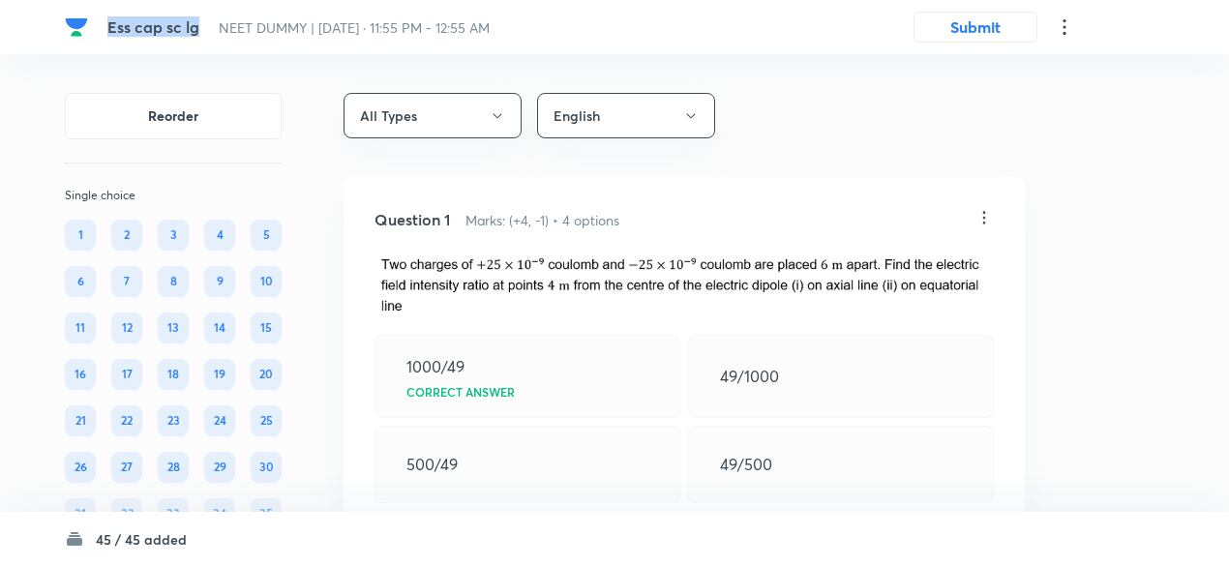
click at [199, 32] on div "Ess cap sc lg NEET DUMMY | Oct 5, 2025 · 11:55 PM - 12:55 AM" at bounding box center [502, 26] width 791 height 17
copy span "Ess cap sc lg"
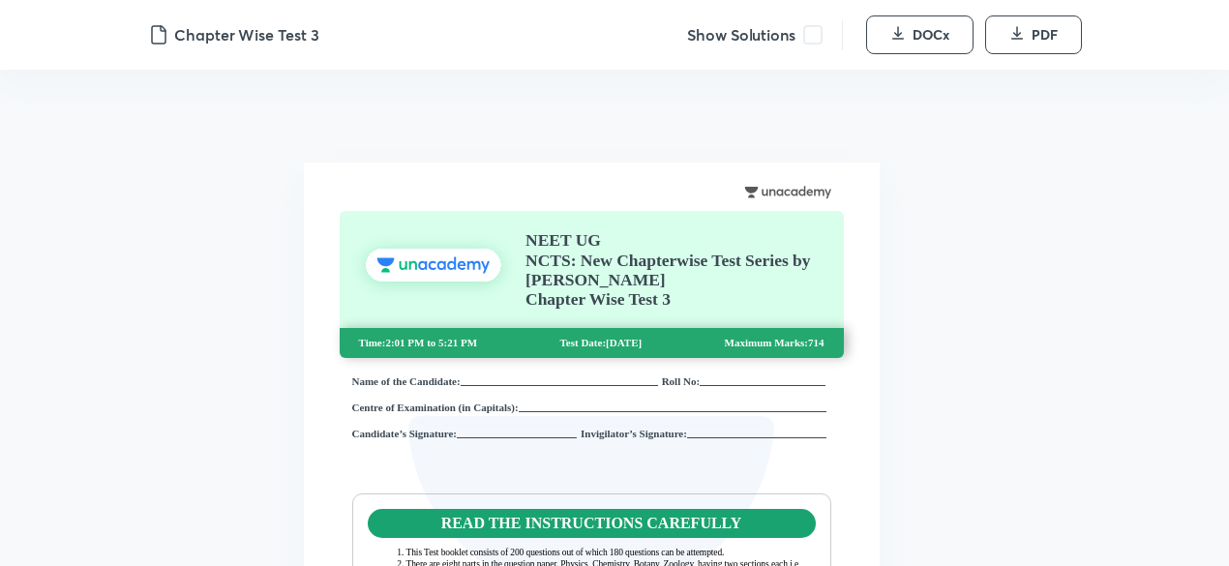
click at [820, 34] on span at bounding box center [812, 34] width 19 height 19
drag, startPoint x: 1231, startPoint y: 1, endPoint x: 912, endPoint y: 211, distance: 381.3
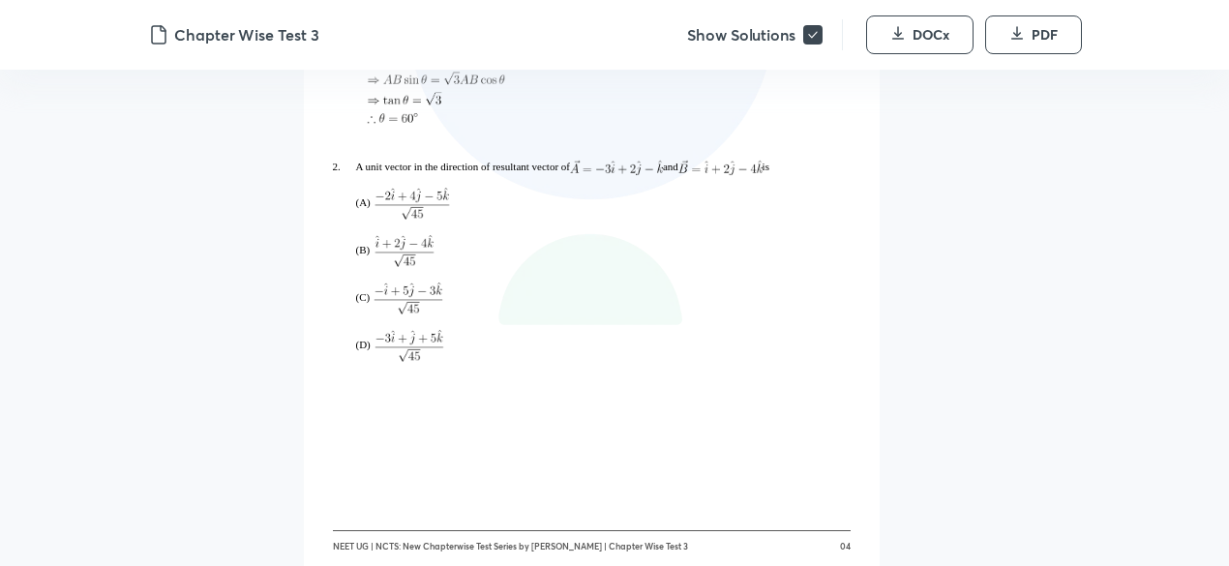
scroll to position [2914, 0]
